Goal: Task Accomplishment & Management: Use online tool/utility

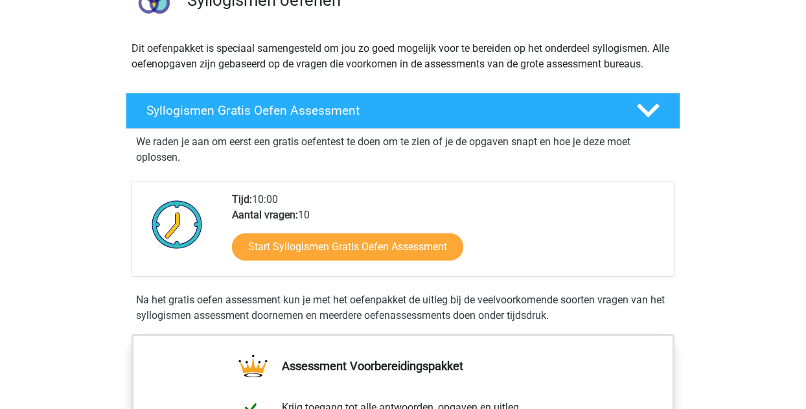
scroll to position [130, 0]
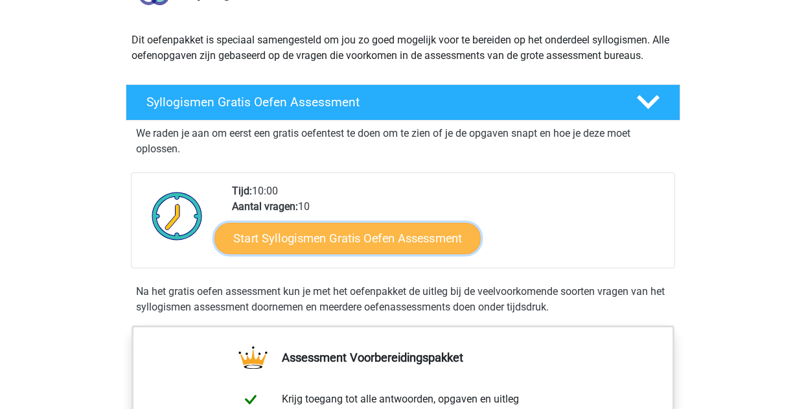
click at [349, 241] on link "Start Syllogismen Gratis Oefen Assessment" at bounding box center [348, 237] width 266 height 31
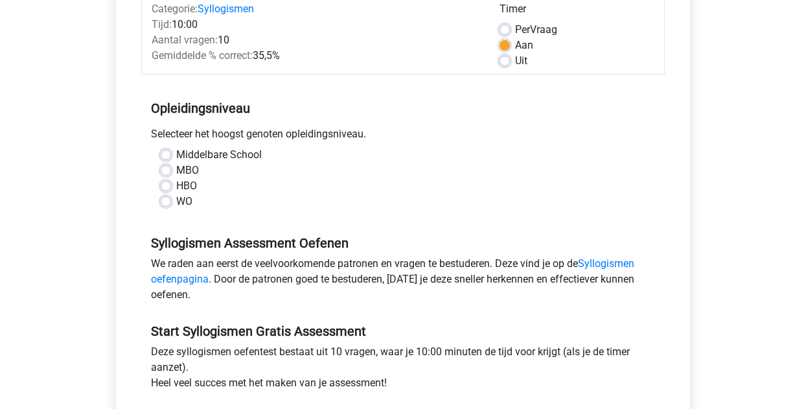
scroll to position [194, 0]
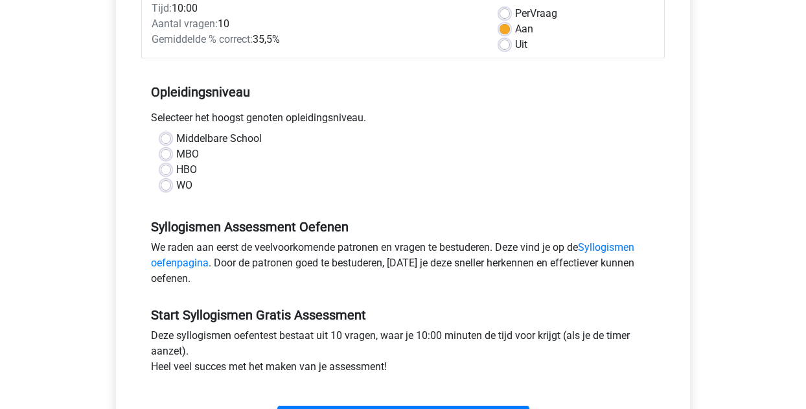
click at [176, 185] on label "WO" at bounding box center [184, 186] width 16 height 16
click at [164, 185] on input "WO" at bounding box center [166, 184] width 10 height 13
radio input "true"
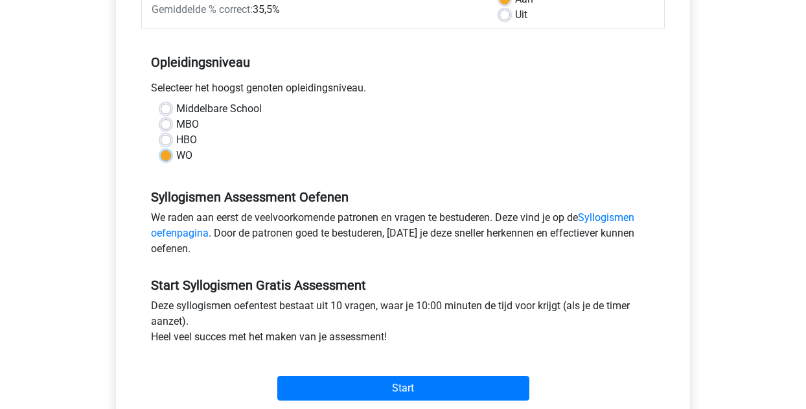
scroll to position [324, 0]
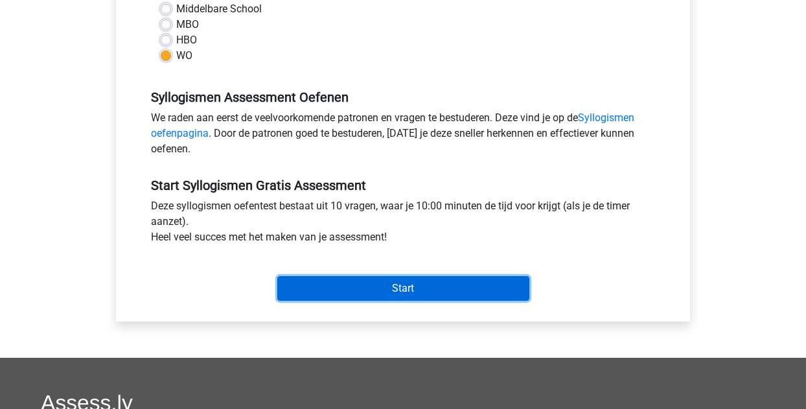
click at [400, 286] on input "Start" at bounding box center [403, 288] width 252 height 25
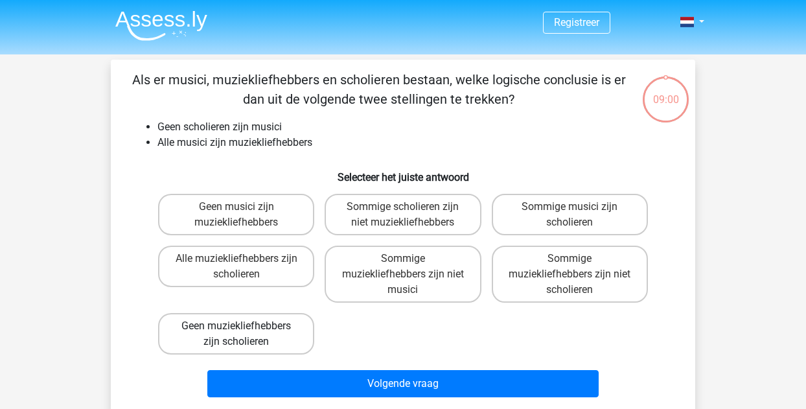
click at [277, 334] on label "Geen muziekliefhebbers zijn scholieren" at bounding box center [236, 333] width 156 height 41
click at [245, 334] on input "Geen muziekliefhebbers zijn scholieren" at bounding box center [240, 330] width 8 height 8
radio input "true"
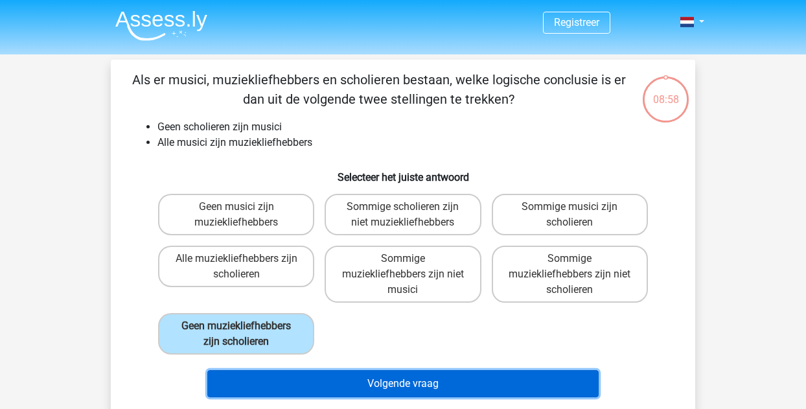
click at [402, 384] on button "Volgende vraag" at bounding box center [403, 383] width 392 height 27
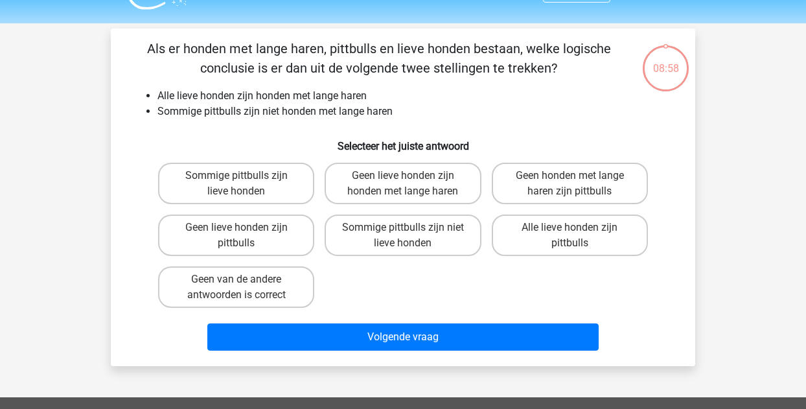
scroll to position [60, 0]
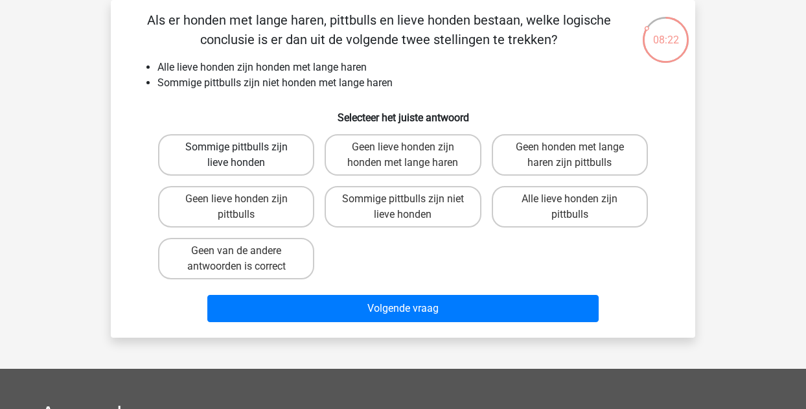
click at [242, 155] on label "Sommige pittbulls zijn lieve honden" at bounding box center [236, 154] width 156 height 41
click at [242, 155] on input "Sommige pittbulls zijn lieve honden" at bounding box center [240, 151] width 8 height 8
radio input "true"
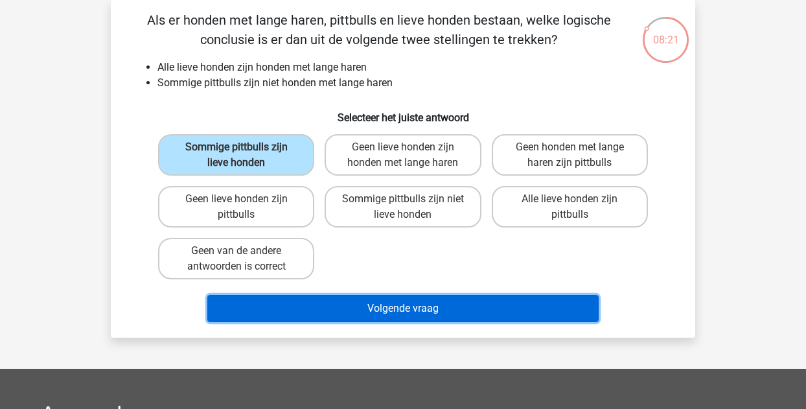
click at [408, 306] on button "Volgende vraag" at bounding box center [403, 308] width 392 height 27
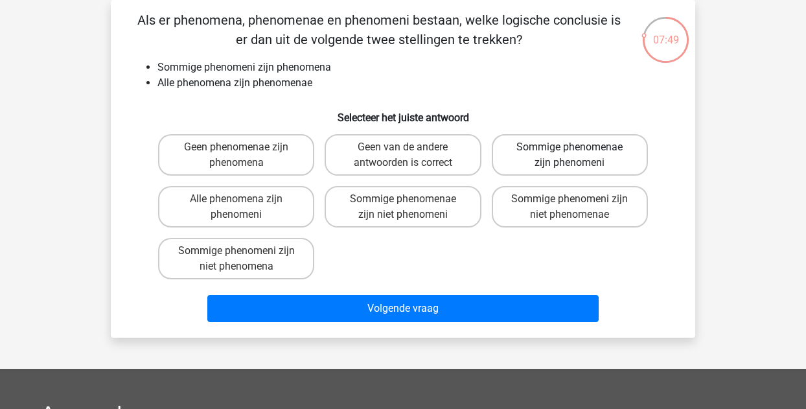
click at [531, 155] on label "Sommige phenomenae zijn phenomeni" at bounding box center [570, 154] width 156 height 41
click at [569, 155] on input "Sommige phenomenae zijn phenomeni" at bounding box center [573, 151] width 8 height 8
radio input "true"
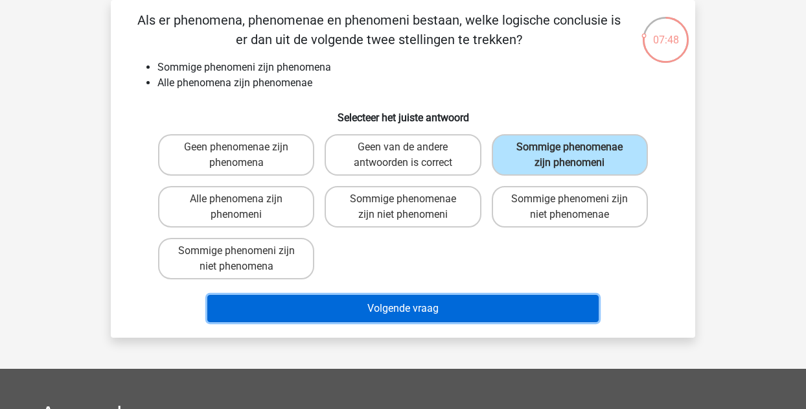
click at [404, 307] on button "Volgende vraag" at bounding box center [403, 308] width 392 height 27
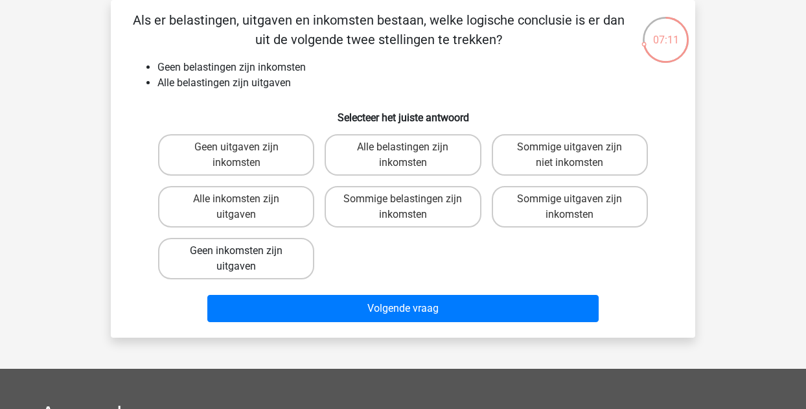
click at [281, 257] on label "Geen inkomsten zijn uitgaven" at bounding box center [236, 258] width 156 height 41
click at [245, 257] on input "Geen inkomsten zijn uitgaven" at bounding box center [240, 255] width 8 height 8
radio input "true"
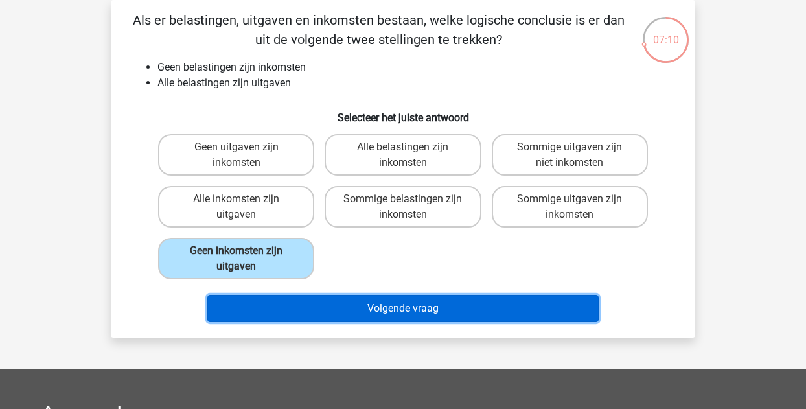
click at [387, 306] on button "Volgende vraag" at bounding box center [403, 308] width 392 height 27
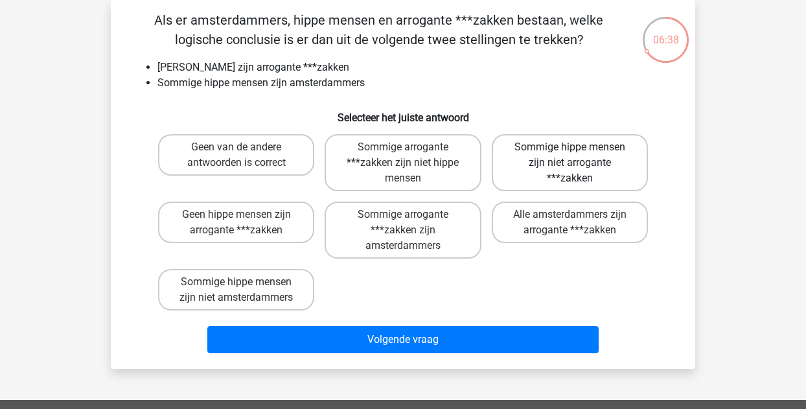
click at [568, 164] on label "Sommige hippe mensen zijn niet arrogante ***zakken" at bounding box center [570, 162] width 156 height 57
click at [569, 155] on input "Sommige hippe mensen zijn niet arrogante ***zakken" at bounding box center [573, 151] width 8 height 8
radio input "true"
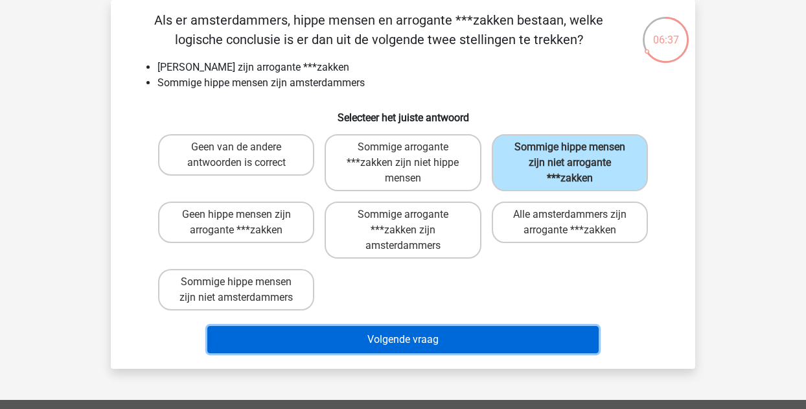
click at [398, 336] on button "Volgende vraag" at bounding box center [403, 339] width 392 height 27
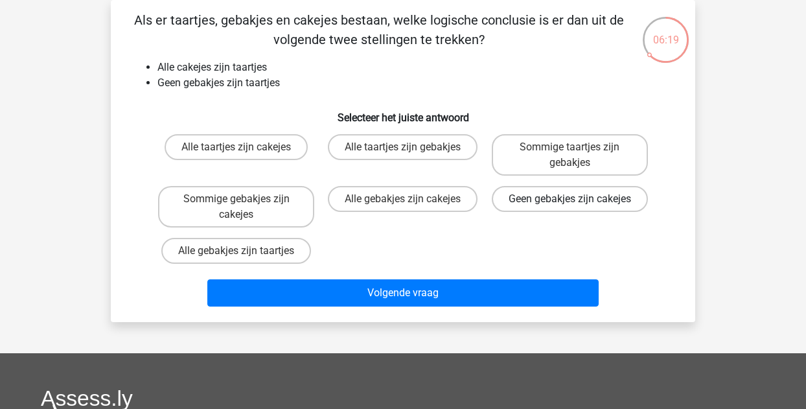
click at [568, 212] on label "Geen gebakjes zijn cakejes" at bounding box center [570, 199] width 156 height 26
click at [569, 207] on input "Geen gebakjes zijn cakejes" at bounding box center [573, 203] width 8 height 8
radio input "true"
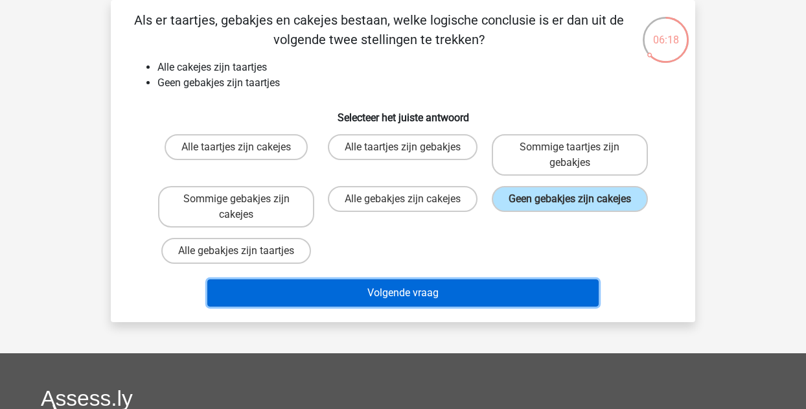
click at [431, 300] on button "Volgende vraag" at bounding box center [403, 292] width 392 height 27
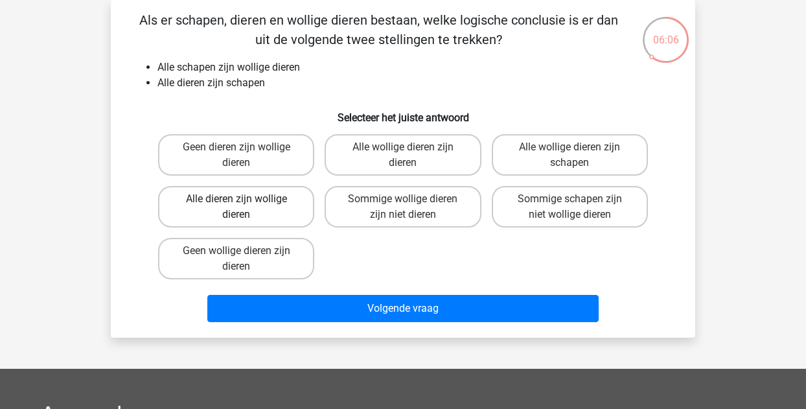
click at [251, 207] on label "Alle dieren zijn wollige dieren" at bounding box center [236, 206] width 156 height 41
click at [245, 207] on input "Alle dieren zijn wollige dieren" at bounding box center [240, 203] width 8 height 8
radio input "true"
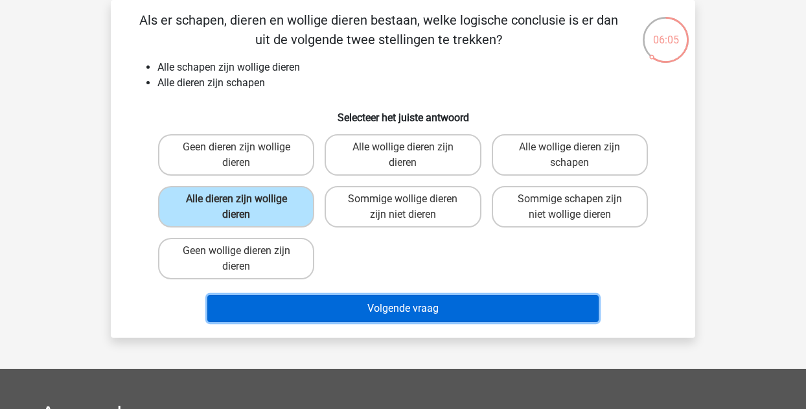
click at [402, 308] on button "Volgende vraag" at bounding box center [403, 308] width 392 height 27
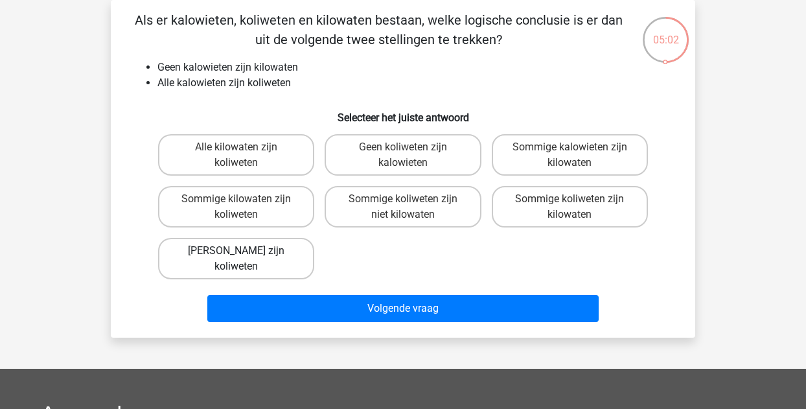
click at [268, 263] on label "Geen kilowaten zijn koliweten" at bounding box center [236, 258] width 156 height 41
click at [245, 259] on input "Geen kilowaten zijn koliweten" at bounding box center [240, 255] width 8 height 8
radio input "true"
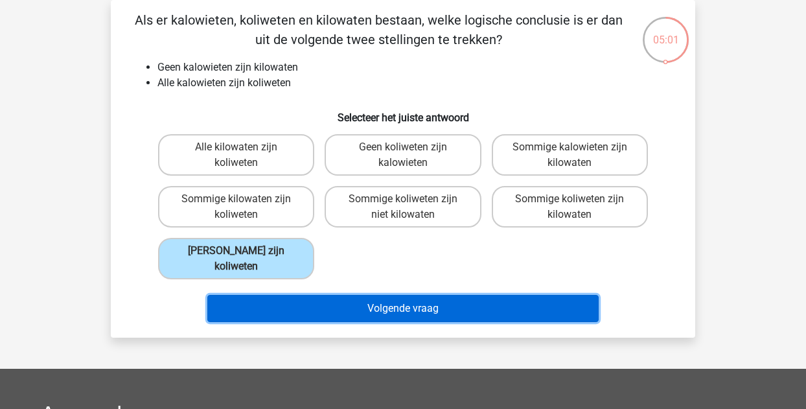
click at [394, 311] on button "Volgende vraag" at bounding box center [403, 308] width 392 height 27
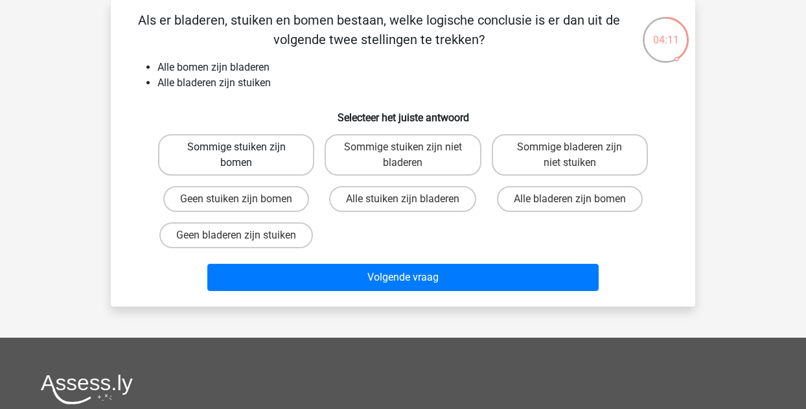
click at [247, 153] on label "Sommige stuiken zijn bomen" at bounding box center [236, 154] width 156 height 41
click at [245, 153] on input "Sommige stuiken zijn bomen" at bounding box center [240, 151] width 8 height 8
radio input "true"
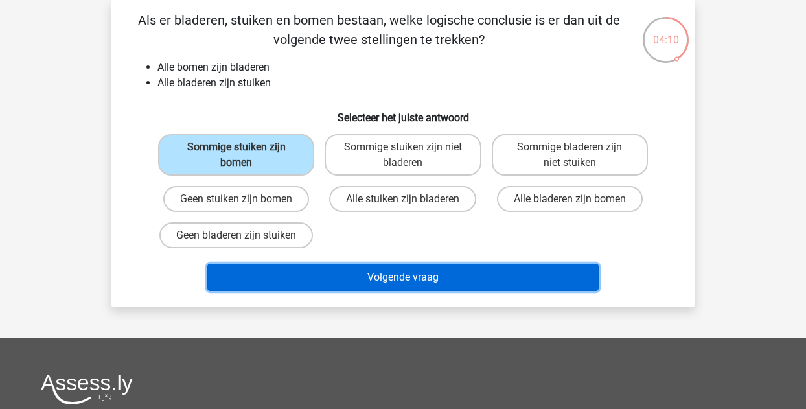
click at [400, 279] on button "Volgende vraag" at bounding box center [403, 277] width 392 height 27
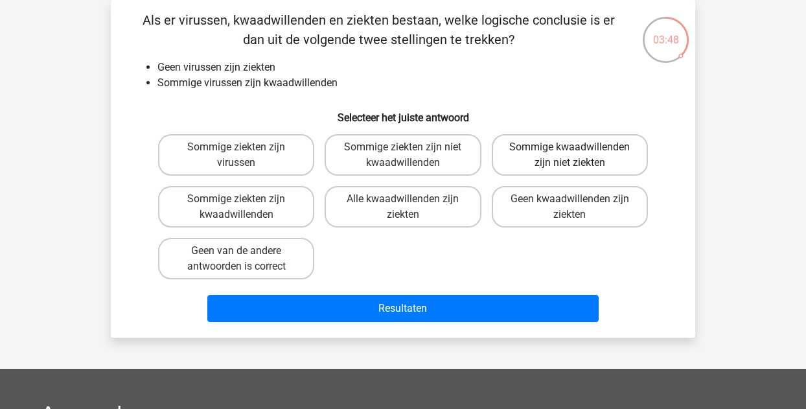
click at [621, 150] on label "Sommige kwaadwillenden zijn niet ziekten" at bounding box center [570, 154] width 156 height 41
click at [578, 150] on input "Sommige kwaadwillenden zijn niet ziekten" at bounding box center [573, 151] width 8 height 8
radio input "true"
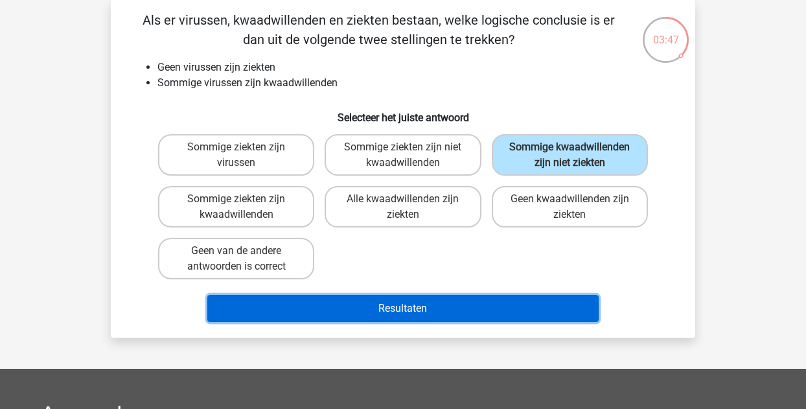
click at [470, 309] on button "Resultaten" at bounding box center [403, 308] width 392 height 27
